Goal: Find specific fact: Find specific fact

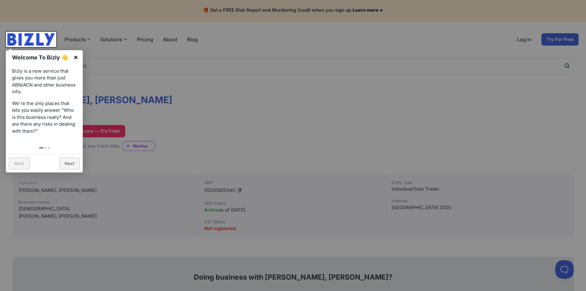
click at [76, 55] on link "×" at bounding box center [76, 57] width 14 height 14
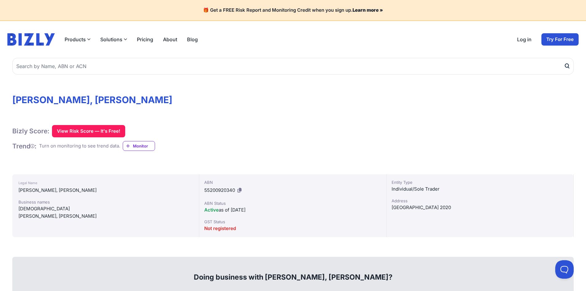
click at [33, 208] on div "[DEMOGRAPHIC_DATA]" at bounding box center [105, 208] width 174 height 7
copy div "[DEMOGRAPHIC_DATA]"
click at [19, 211] on div "[DEMOGRAPHIC_DATA]" at bounding box center [105, 208] width 174 height 7
drag, startPoint x: 44, startPoint y: 208, endPoint x: 14, endPoint y: 208, distance: 30.4
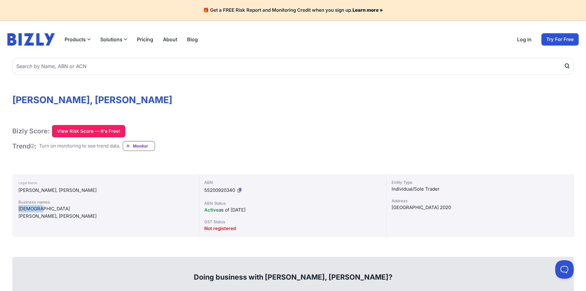
click at [14, 208] on div "Legal Name [PERSON_NAME], [PERSON_NAME] Business names [DEMOGRAPHIC_DATA] [PERS…" at bounding box center [105, 205] width 187 height 63
click at [67, 210] on div "[DEMOGRAPHIC_DATA]" at bounding box center [105, 208] width 174 height 7
drag, startPoint x: 88, startPoint y: 216, endPoint x: 17, endPoint y: 208, distance: 71.5
click at [17, 208] on div "Legal Name [PERSON_NAME], [PERSON_NAME] Business names [DEMOGRAPHIC_DATA] [PERS…" at bounding box center [105, 205] width 187 height 63
copy div "[DEMOGRAPHIC_DATA] MOUSTAFA, [PERSON_NAME]"
